Goal: Check status

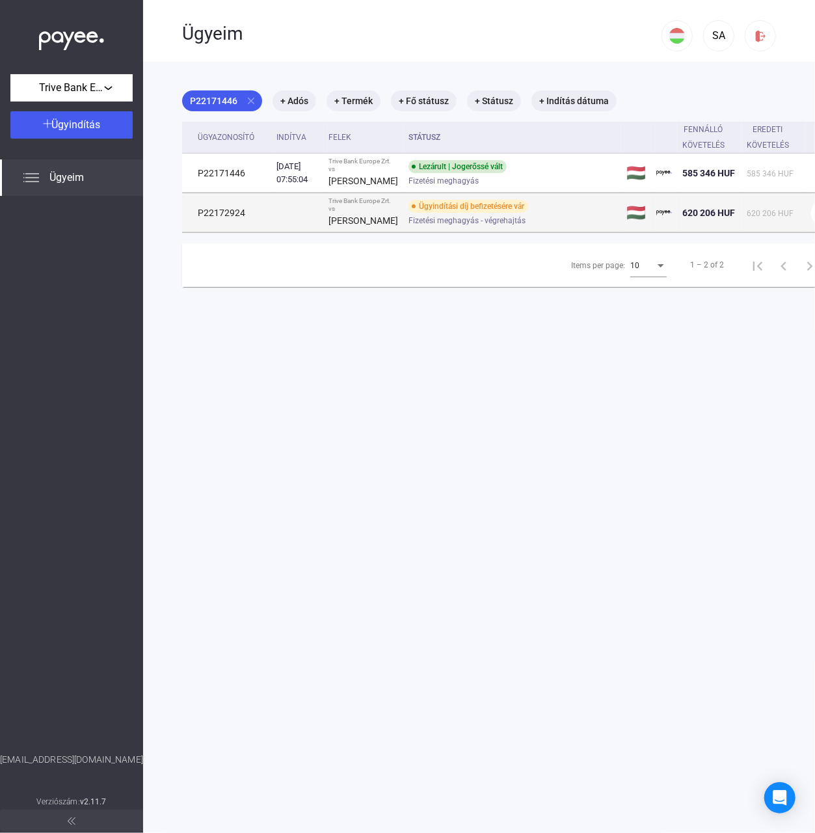
drag, startPoint x: 245, startPoint y: 223, endPoint x: 191, endPoint y: 224, distance: 53.4
click at [191, 224] on td "P22172924" at bounding box center [226, 212] width 89 height 39
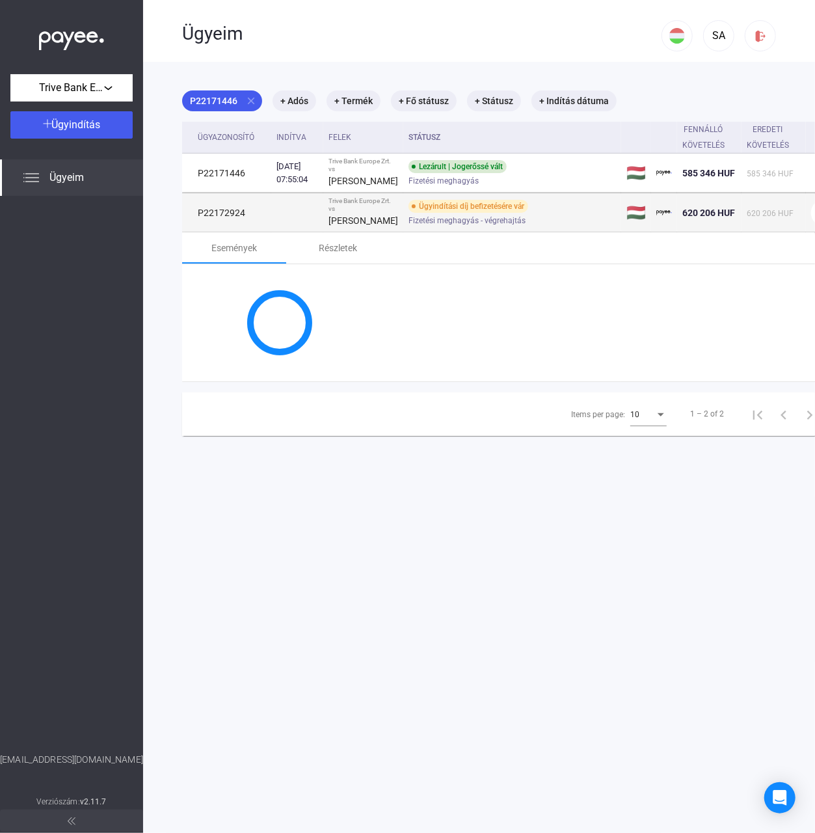
copy td "P22172924"
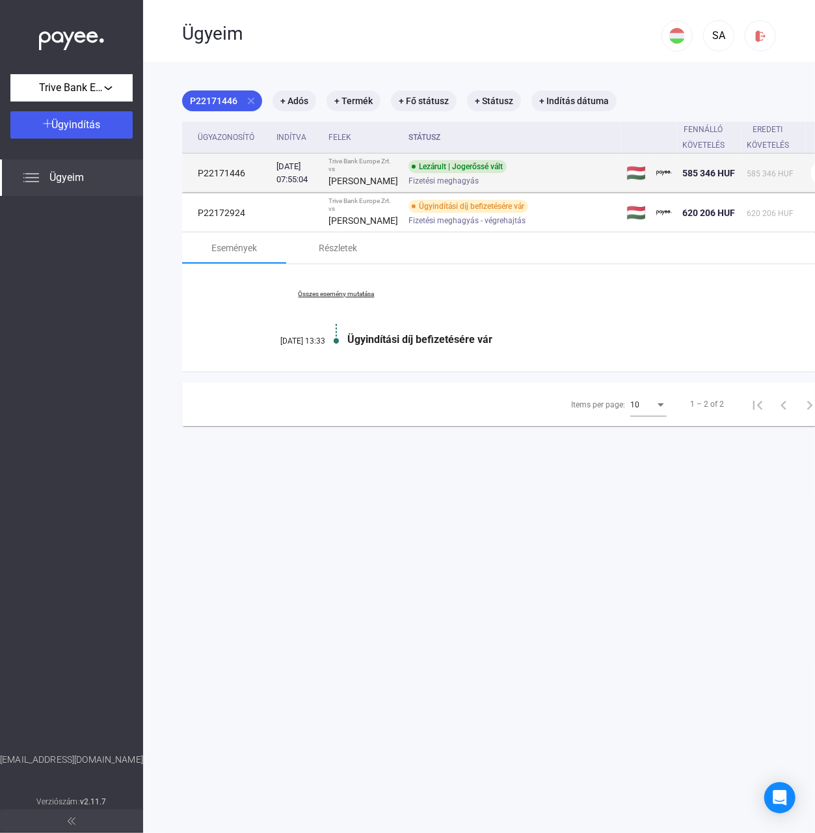
click at [258, 175] on td "P22171446" at bounding box center [226, 173] width 89 height 39
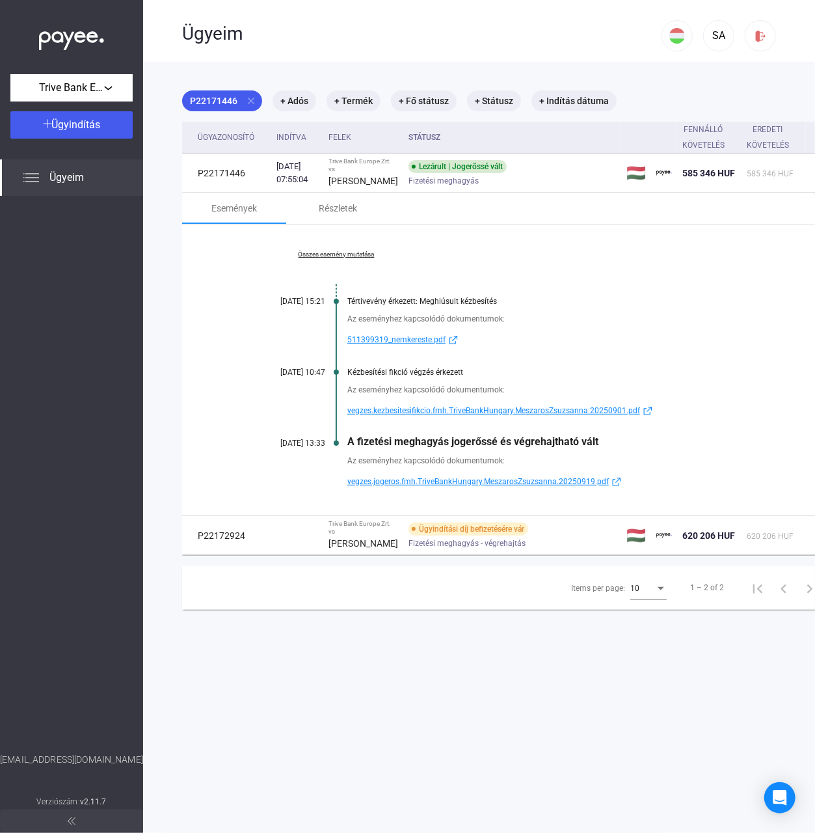
click at [373, 444] on div "A fizetési meghagyás jogerőssé és végrehajtható vált" at bounding box center [568, 441] width 442 height 12
